Goal: Transaction & Acquisition: Book appointment/travel/reservation

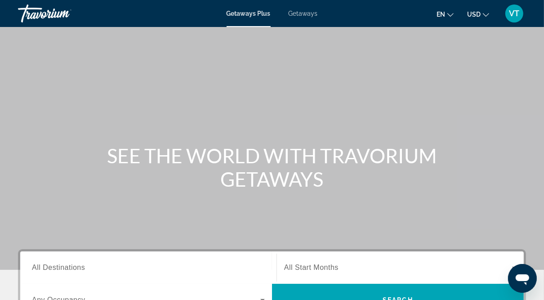
click at [305, 13] on span "Getaways" at bounding box center [302, 13] width 29 height 7
click at [70, 268] on span "All Destinations" at bounding box center [58, 267] width 53 height 8
click at [70, 268] on input "Destination All Destinations" at bounding box center [148, 267] width 233 height 11
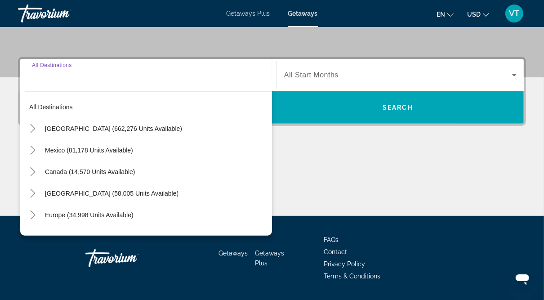
scroll to position [217, 0]
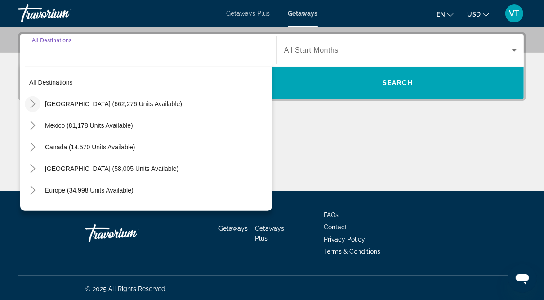
click at [30, 105] on icon "Toggle United States (662,276 units available)" at bounding box center [32, 103] width 9 height 9
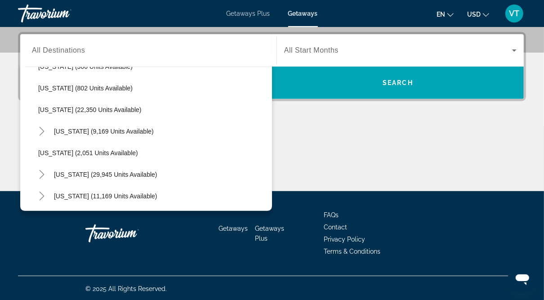
scroll to position [685, 0]
click at [44, 131] on icon "Toggle Pennsylvania (9,169 units available)" at bounding box center [41, 130] width 9 height 9
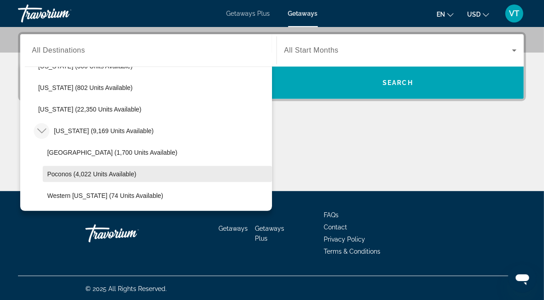
click at [53, 170] on span "Poconos (4,022 units available)" at bounding box center [91, 173] width 89 height 7
type input "**********"
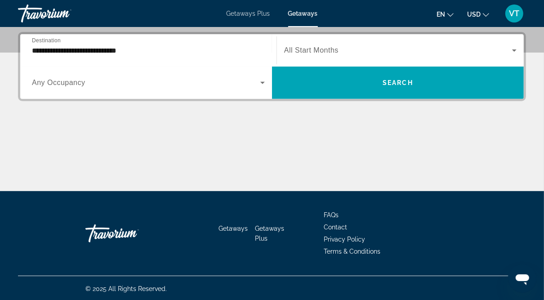
click at [329, 53] on span "All Start Months" at bounding box center [311, 50] width 54 height 8
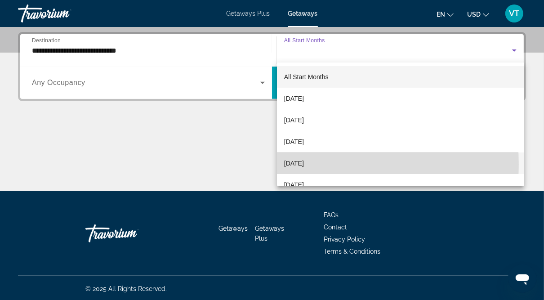
click at [304, 164] on span "[DATE]" at bounding box center [294, 163] width 20 height 11
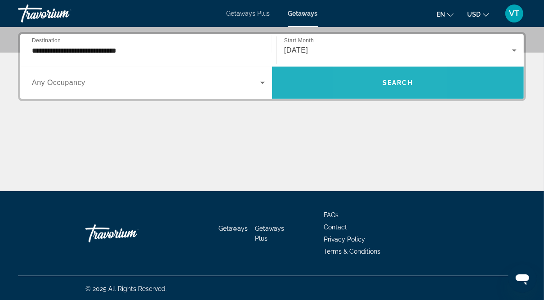
click at [372, 78] on span "Search widget" at bounding box center [398, 83] width 252 height 22
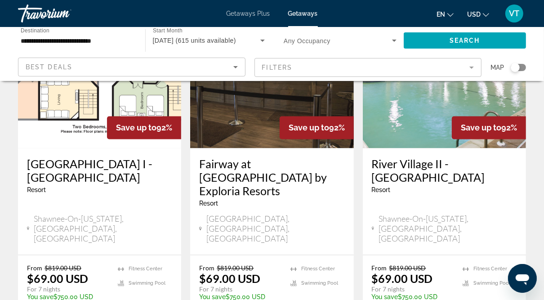
scroll to position [1125, 0]
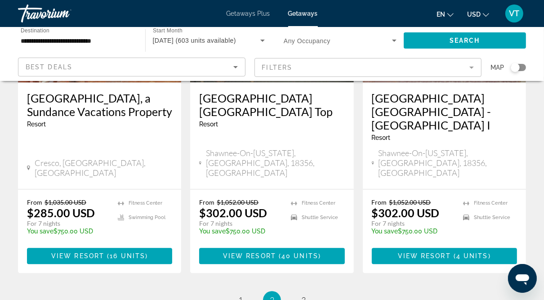
scroll to position [1227, 0]
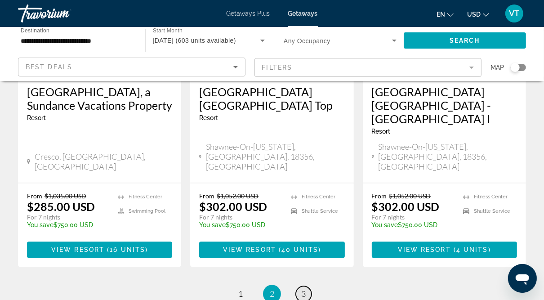
click at [303, 288] on span "3" at bounding box center [303, 293] width 4 height 10
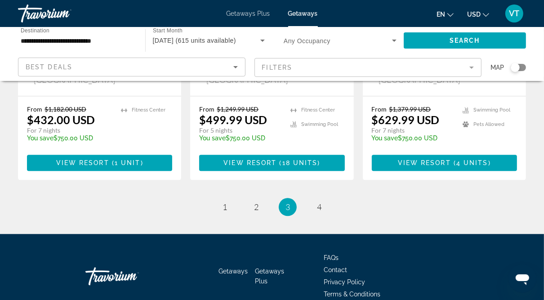
scroll to position [1314, 0]
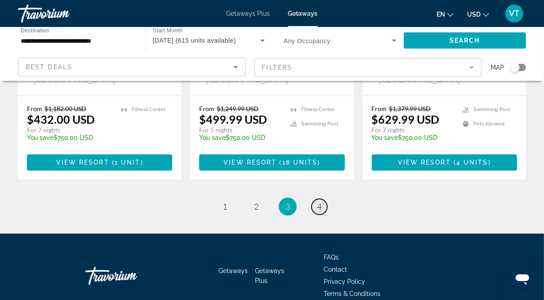
click at [316, 199] on link "page 4" at bounding box center [319, 207] width 16 height 16
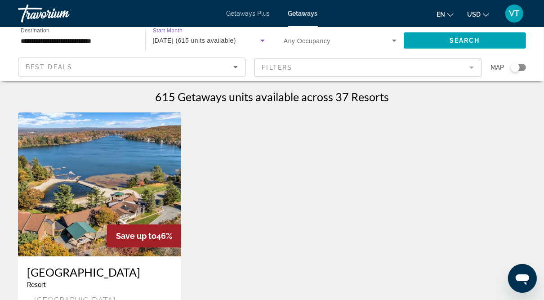
click at [176, 37] on span "[DATE] (615 units available)" at bounding box center [195, 40] width 84 height 7
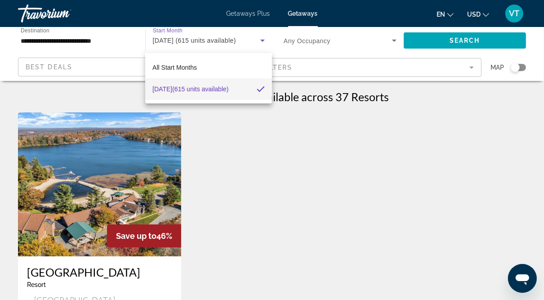
click at [100, 40] on div at bounding box center [272, 150] width 544 height 300
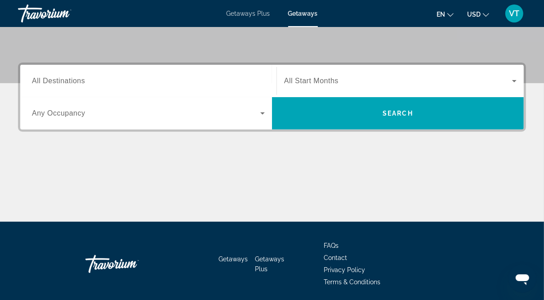
scroll to position [187, 0]
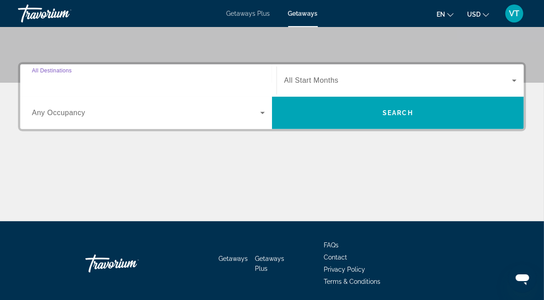
click at [96, 77] on input "Destination All Destinations" at bounding box center [148, 80] width 233 height 11
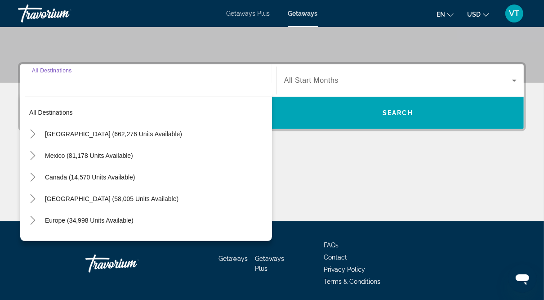
scroll to position [217, 0]
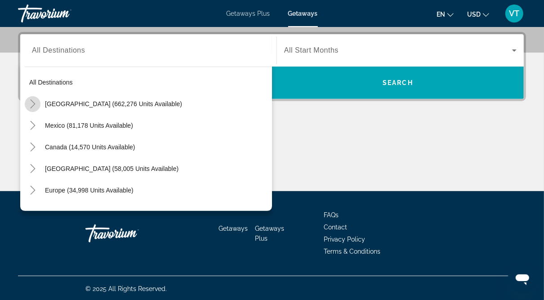
click at [34, 101] on icon "Toggle United States (662,276 units available)" at bounding box center [32, 103] width 9 height 9
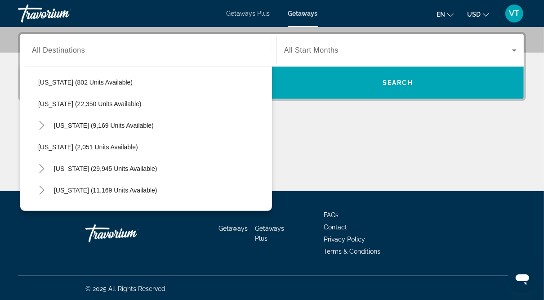
scroll to position [691, 0]
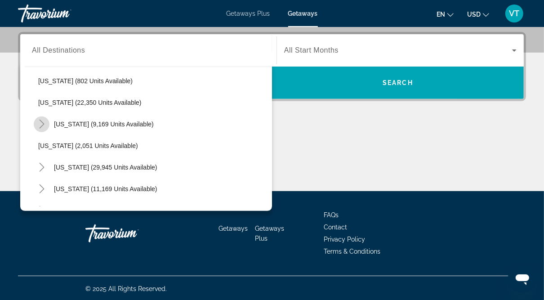
click at [40, 120] on icon "Toggle Pennsylvania (9,169 units available)" at bounding box center [41, 124] width 9 height 9
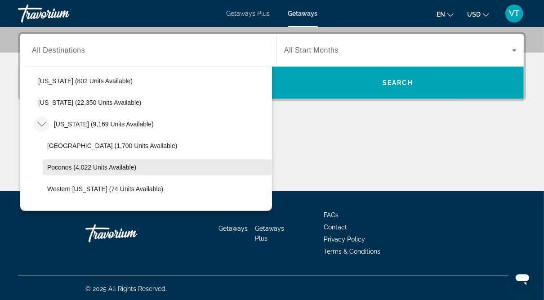
click at [72, 168] on span "Poconos (4,022 units available)" at bounding box center [91, 167] width 89 height 7
type input "**********"
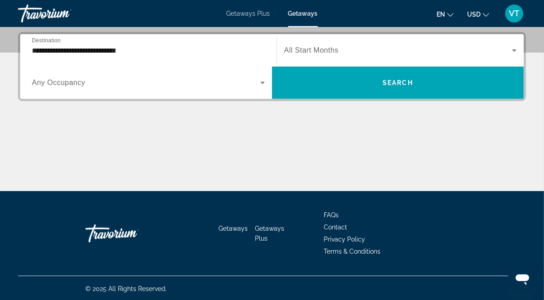
click at [327, 54] on span "All Start Months" at bounding box center [311, 50] width 54 height 8
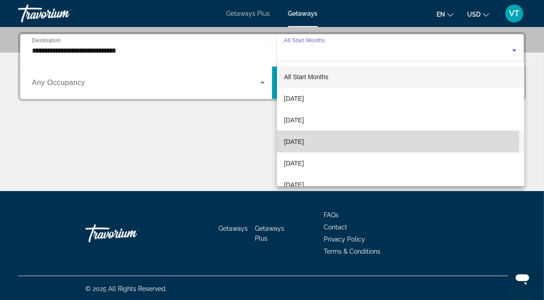
click at [304, 136] on span "[DATE]" at bounding box center [294, 141] width 20 height 11
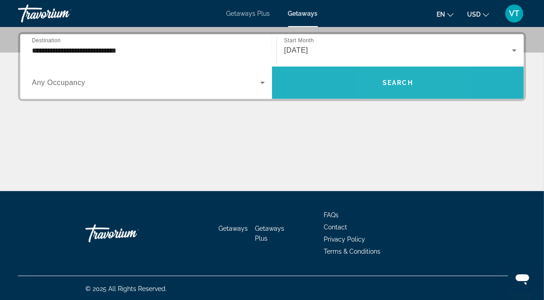
click at [384, 76] on span "Search widget" at bounding box center [398, 83] width 252 height 22
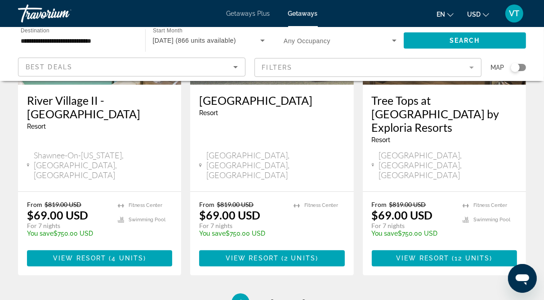
scroll to position [1247, 0]
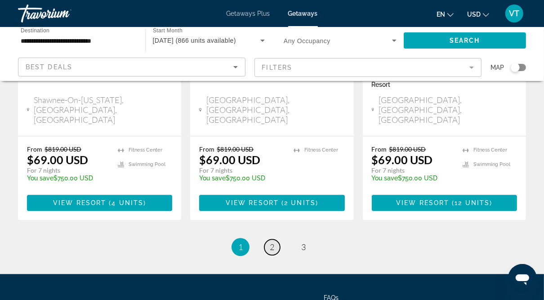
click at [271, 242] on span "2" at bounding box center [272, 247] width 4 height 10
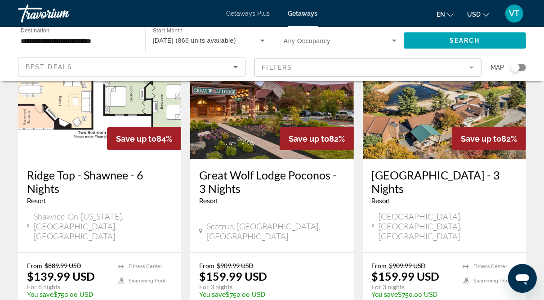
scroll to position [450, 0]
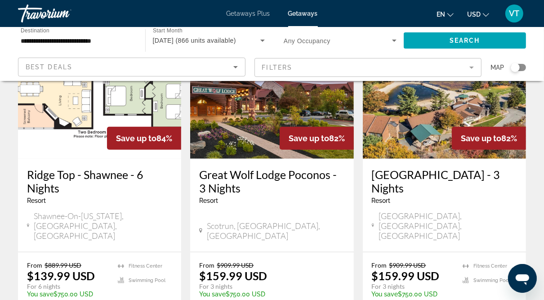
click at [255, 114] on img "Main content" at bounding box center [271, 87] width 163 height 144
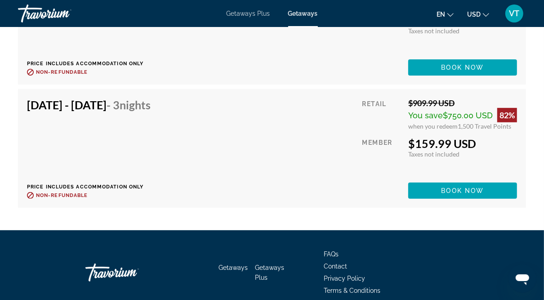
scroll to position [2455, 0]
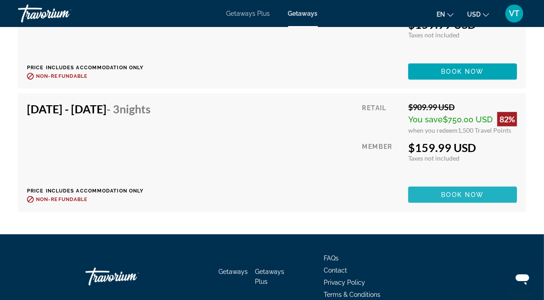
click at [440, 195] on span "Main content" at bounding box center [462, 195] width 109 height 22
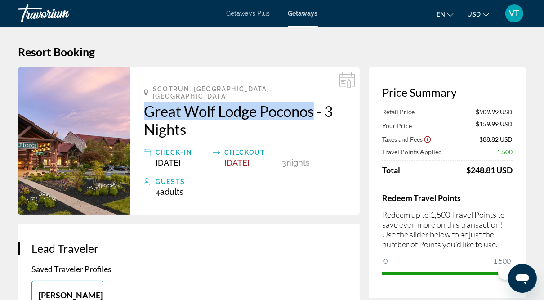
drag, startPoint x: 138, startPoint y: 103, endPoint x: 315, endPoint y: 105, distance: 177.0
click at [315, 105] on div "Scotrun, [GEOGRAPHIC_DATA], [GEOGRAPHIC_DATA] [GEOGRAPHIC_DATA] Poconos - 3 Nig…" at bounding box center [244, 140] width 229 height 147
copy h2 "Great Wolf Lodge Poconos"
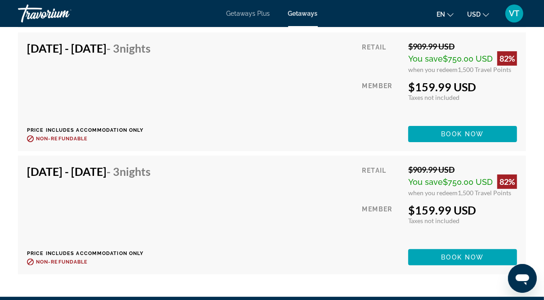
scroll to position [2498, 0]
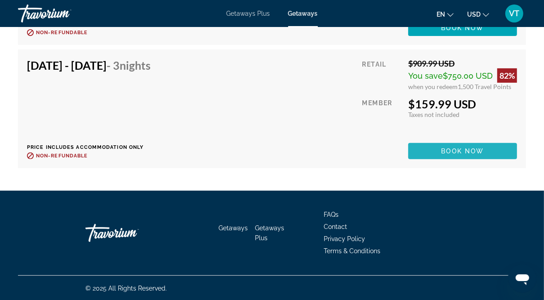
click at [467, 149] on span "Book now" at bounding box center [462, 150] width 43 height 7
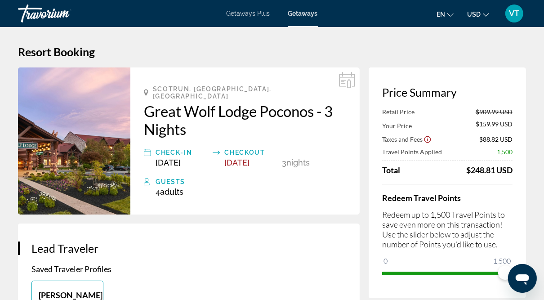
click at [452, 174] on div "Total $248.81 USD" at bounding box center [447, 170] width 130 height 10
drag, startPoint x: 452, startPoint y: 174, endPoint x: 526, endPoint y: 177, distance: 73.3
drag, startPoint x: 526, startPoint y: 177, endPoint x: 489, endPoint y: 181, distance: 36.5
click at [489, 181] on div "Retail Price $909.99 USD Your Price $159.99 USD Taxes and Fees $88.82 USD Trave…" at bounding box center [447, 194] width 130 height 172
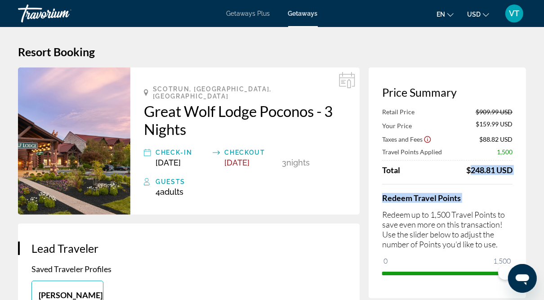
click at [434, 170] on div "Total $248.81 USD" at bounding box center [447, 170] width 130 height 10
drag, startPoint x: 390, startPoint y: 61, endPoint x: 376, endPoint y: 33, distance: 30.9
drag, startPoint x: 376, startPoint y: 33, endPoint x: 336, endPoint y: 51, distance: 43.8
click at [336, 51] on h1 "Resort Booking" at bounding box center [272, 51] width 508 height 13
